Goal: Task Accomplishment & Management: Manage account settings

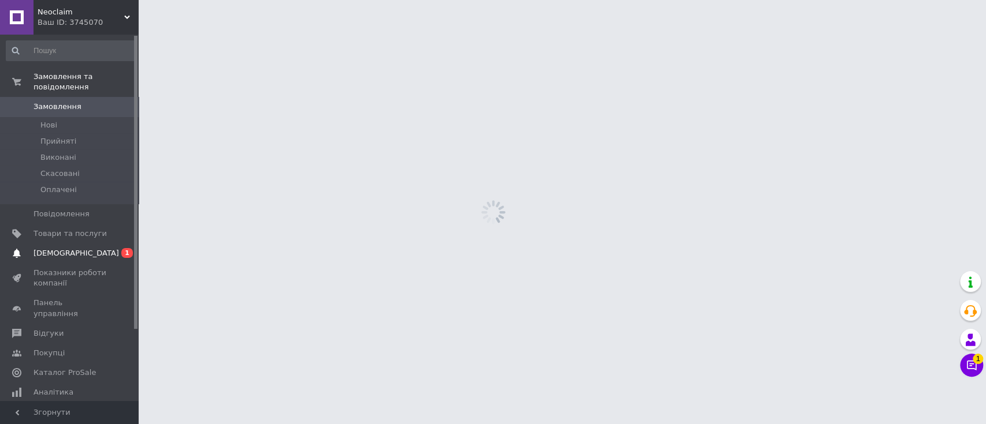
click at [47, 248] on span "[DEMOGRAPHIC_DATA]" at bounding box center [75, 253] width 85 height 10
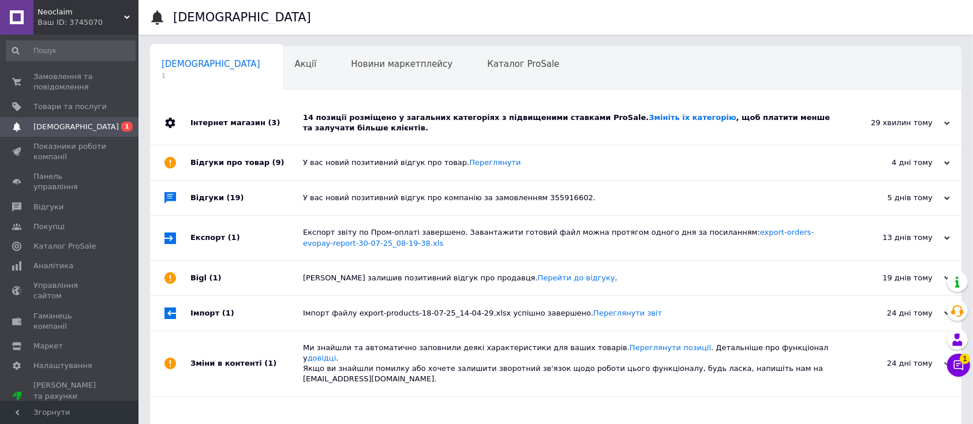
click at [629, 124] on div "14 позиції розміщено у загальних категоріях з підвищеними ставками ProSale. Змі…" at bounding box center [569, 123] width 532 height 21
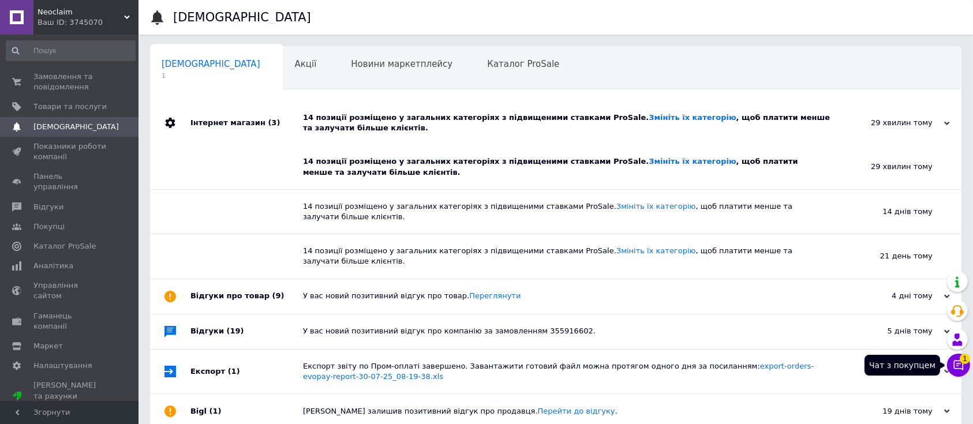
click at [961, 365] on icon at bounding box center [959, 366] width 12 height 12
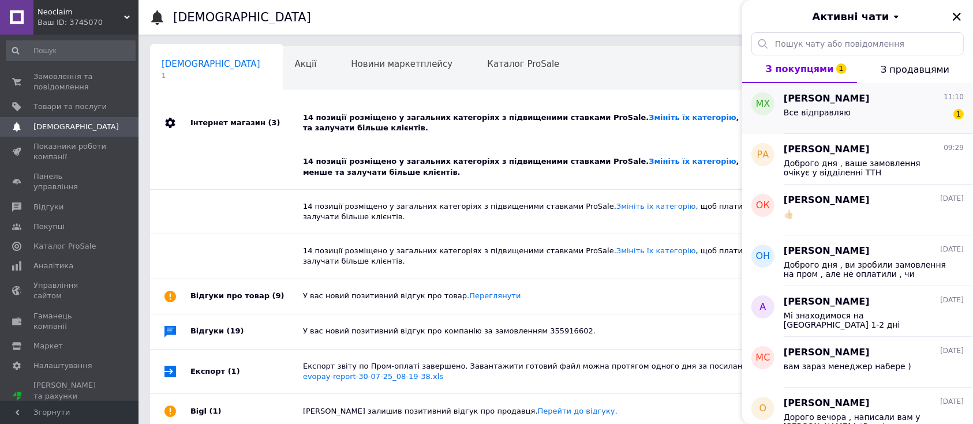
click at [831, 103] on span "[PERSON_NAME]" at bounding box center [827, 98] width 86 height 13
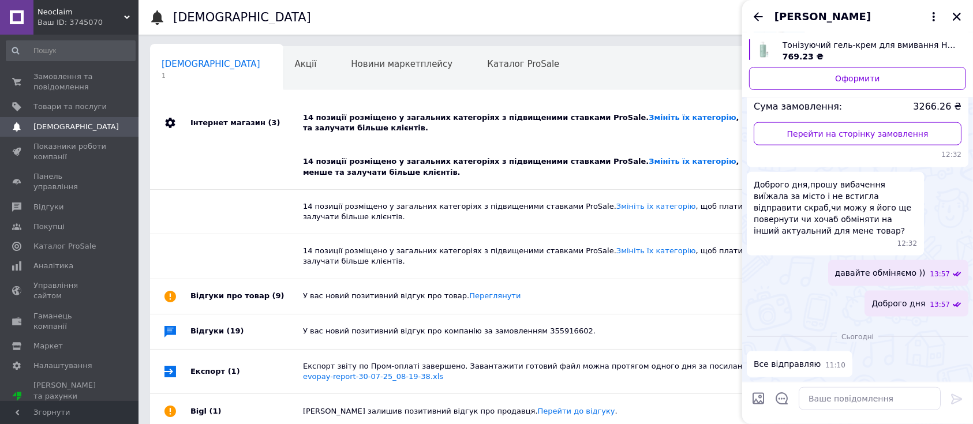
scroll to position [1725, 0]
click at [79, 81] on span "Замовлення та повідомлення" at bounding box center [69, 82] width 73 height 21
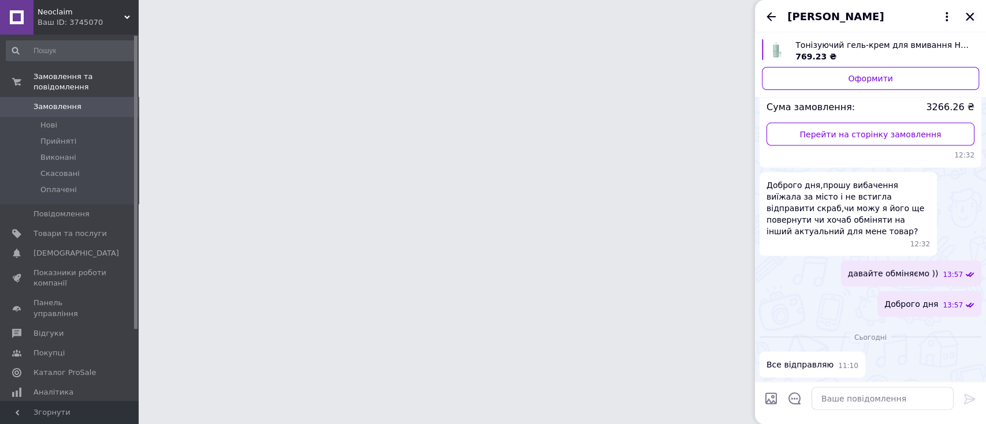
click at [972, 20] on icon "Закрити" at bounding box center [969, 17] width 8 height 8
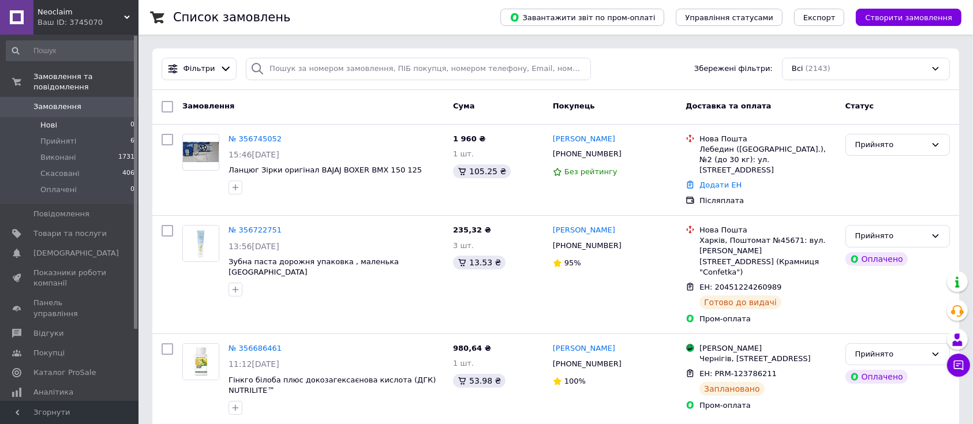
click at [47, 120] on span "Нові" at bounding box center [48, 125] width 17 height 10
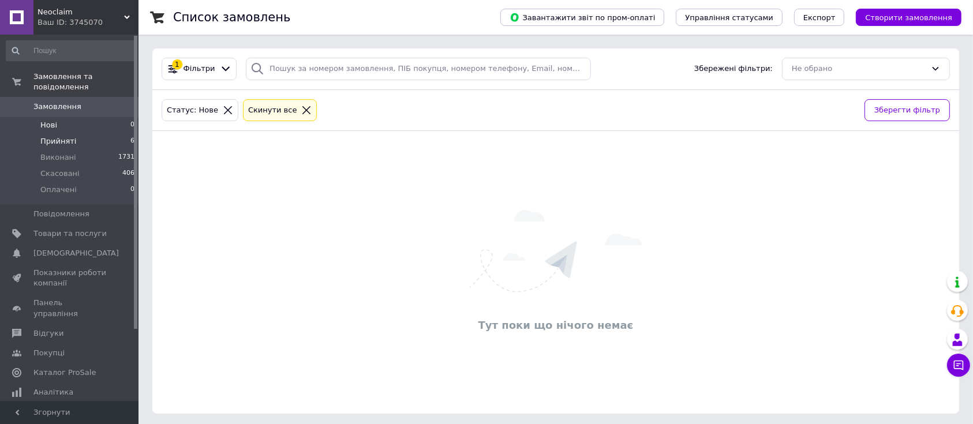
click at [72, 136] on span "Прийняті" at bounding box center [58, 141] width 36 height 10
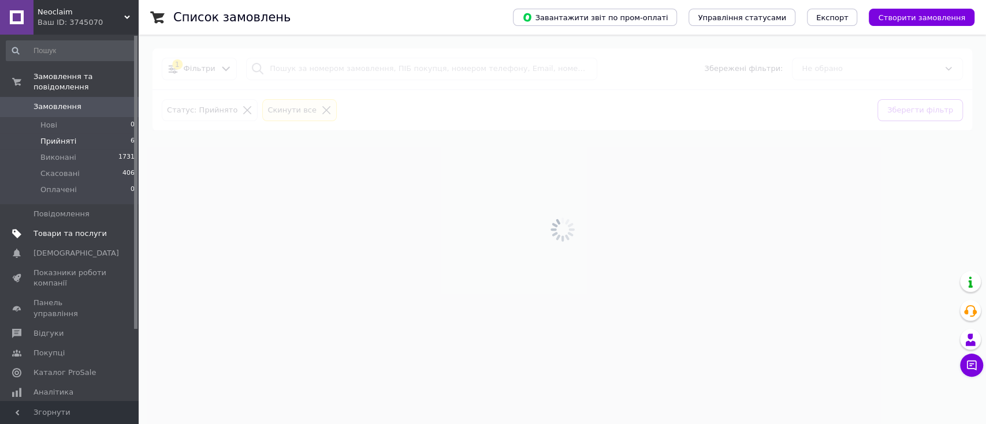
click at [46, 229] on span "Товари та послуги" at bounding box center [69, 234] width 73 height 10
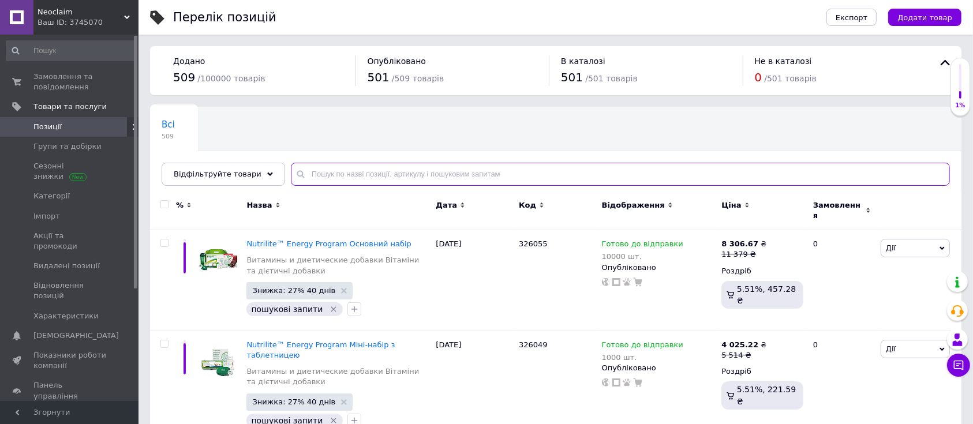
click at [338, 171] on input "text" at bounding box center [620, 174] width 659 height 23
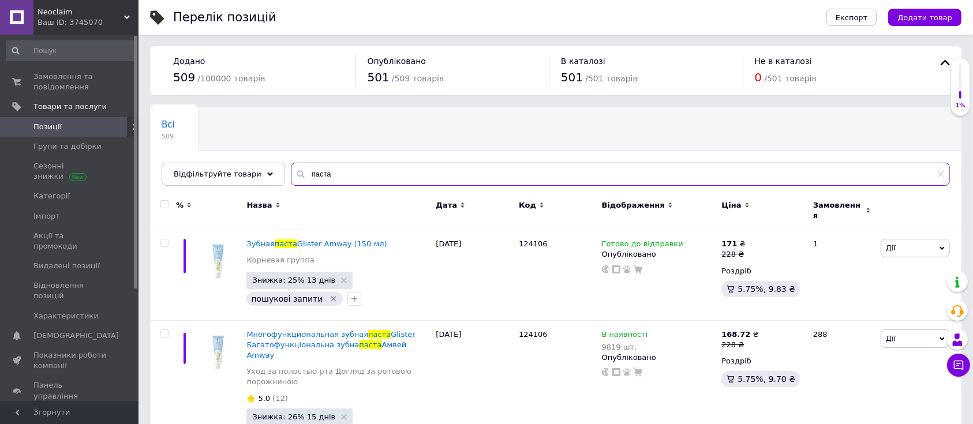
drag, startPoint x: 330, startPoint y: 176, endPoint x: 275, endPoint y: 172, distance: 55.0
click at [275, 171] on div "Всі 509 Ok Відфільтровано... Зберегти Нічого не знайдено Можливо, помилка у сло…" at bounding box center [556, 146] width 812 height 79
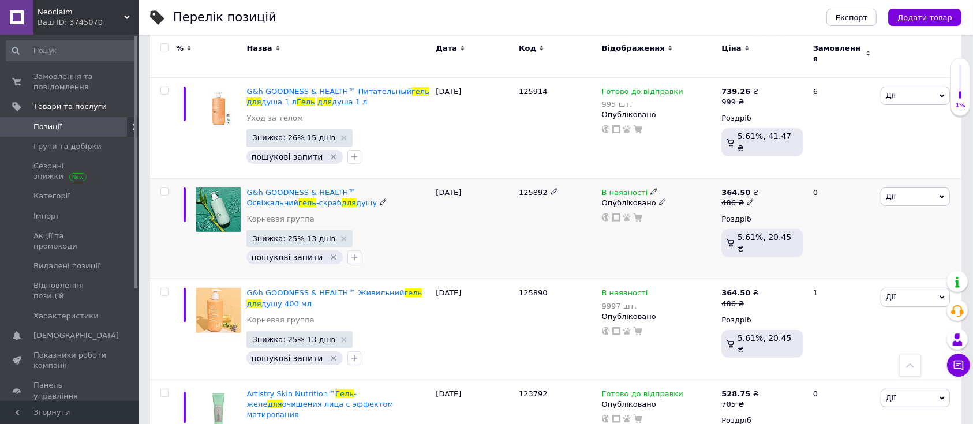
scroll to position [385, 0]
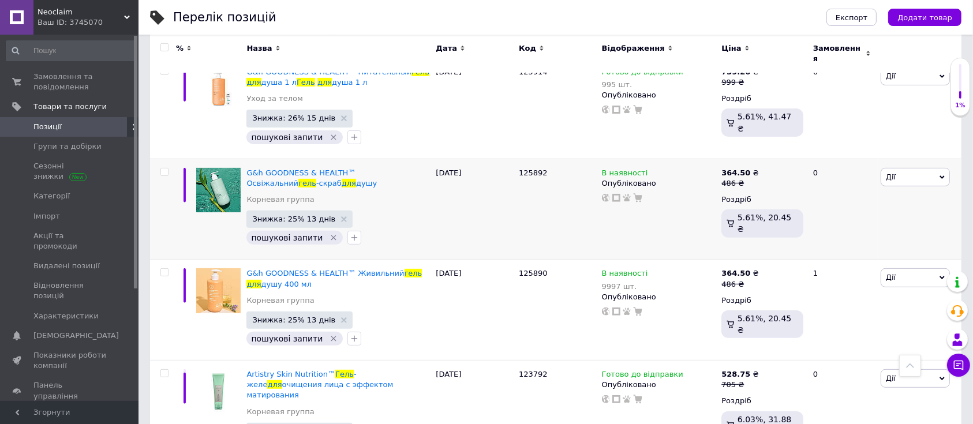
type input "гель для"
